Goal: Find specific page/section: Find specific page/section

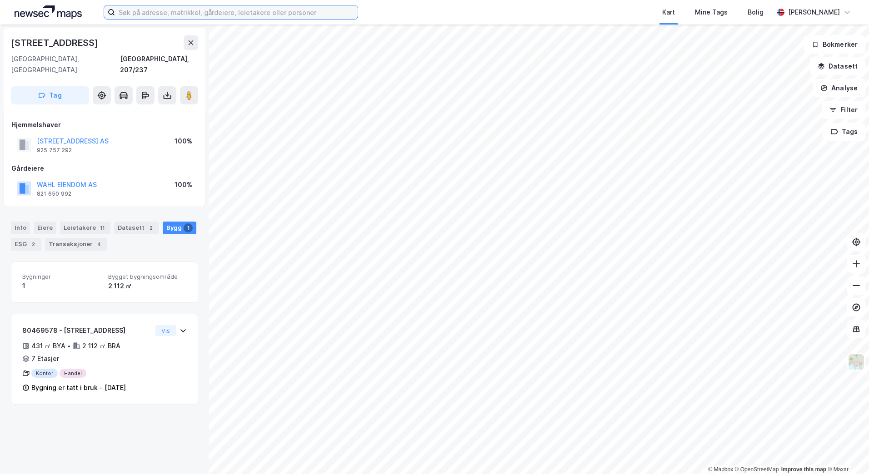
click at [146, 10] on input at bounding box center [236, 12] width 243 height 14
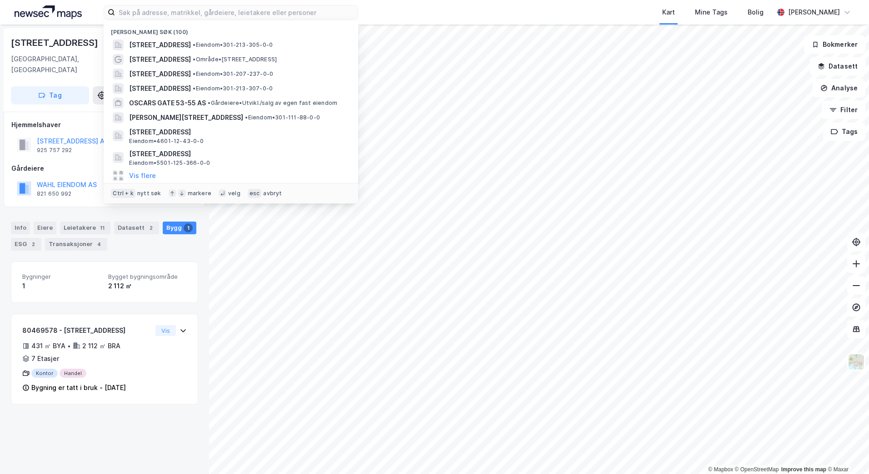
click at [164, 240] on div "Info [PERSON_NAME] 11 Datasett 2 Bygg 1 ESG 2 Transaksjoner 4" at bounding box center [104, 233] width 209 height 44
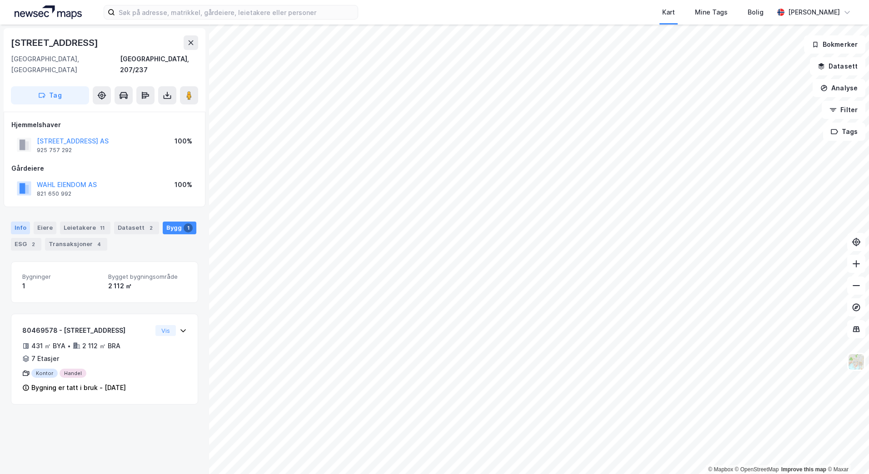
click at [27, 222] on div "Info" at bounding box center [20, 228] width 19 height 13
click at [174, 12] on input at bounding box center [236, 12] width 243 height 14
click at [199, 220] on div "Info [PERSON_NAME] 11 Datasett 2 Bygg 1 ESG 2 Transaksjoner 4" at bounding box center [104, 233] width 209 height 44
